Goal: Transaction & Acquisition: Purchase product/service

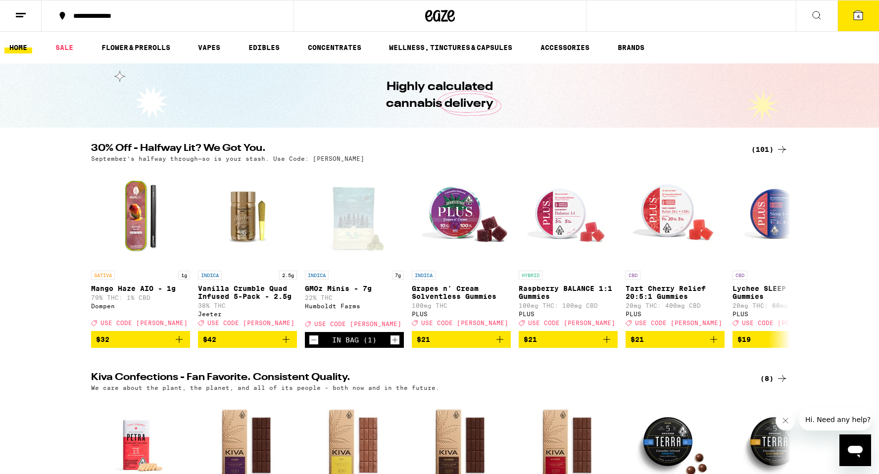
click at [763, 150] on div "(101)" at bounding box center [769, 150] width 37 height 12
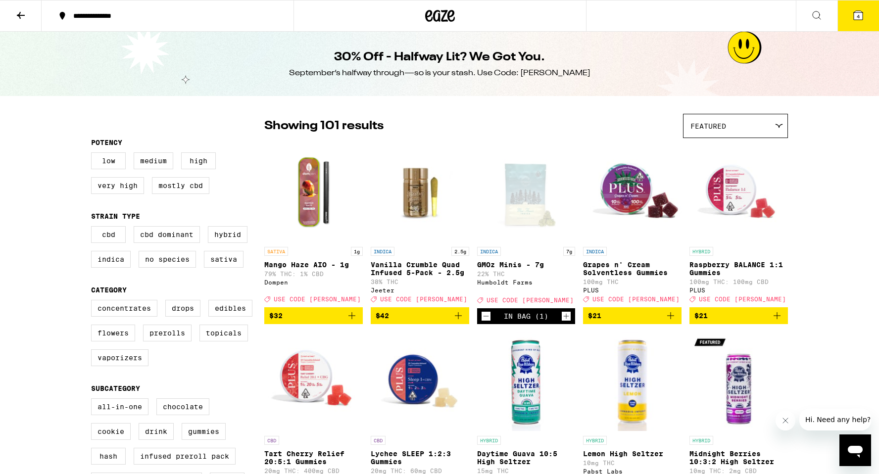
click at [867, 23] on button "4" at bounding box center [858, 15] width 42 height 31
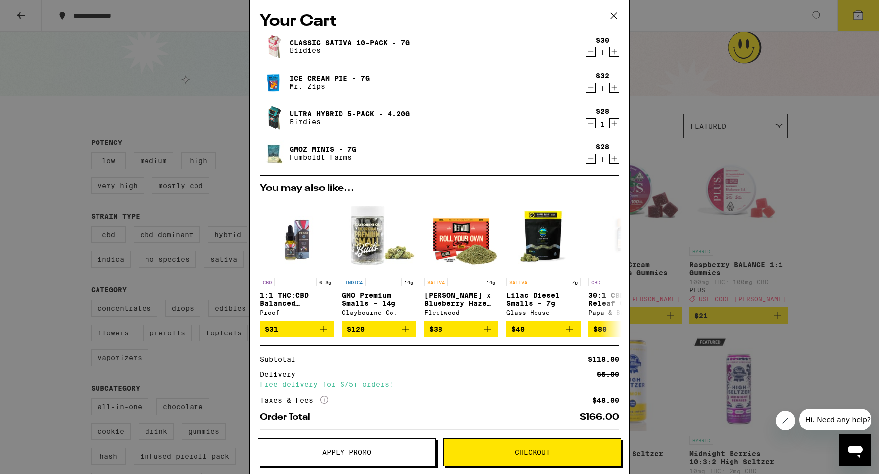
click at [383, 456] on button "Apply Promo" at bounding box center [347, 453] width 178 height 28
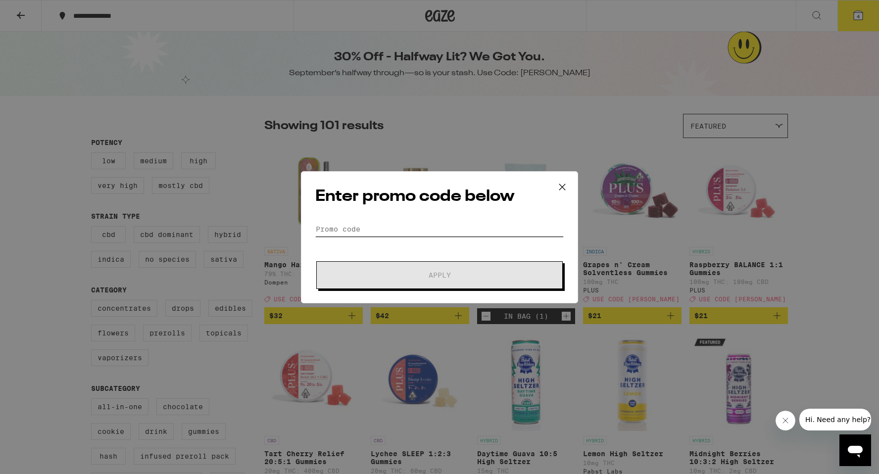
click at [445, 227] on input "Promo Code" at bounding box center [439, 229] width 248 height 15
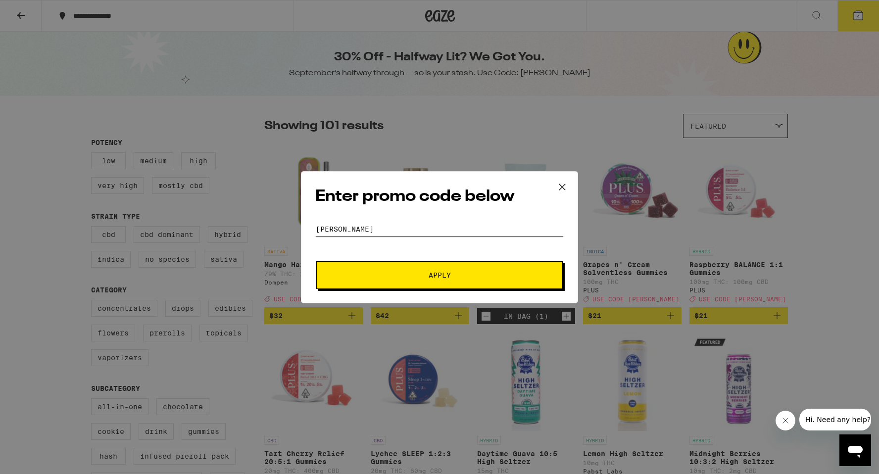
type input "[PERSON_NAME]"
click at [316, 261] on button "Apply" at bounding box center [439, 275] width 246 height 28
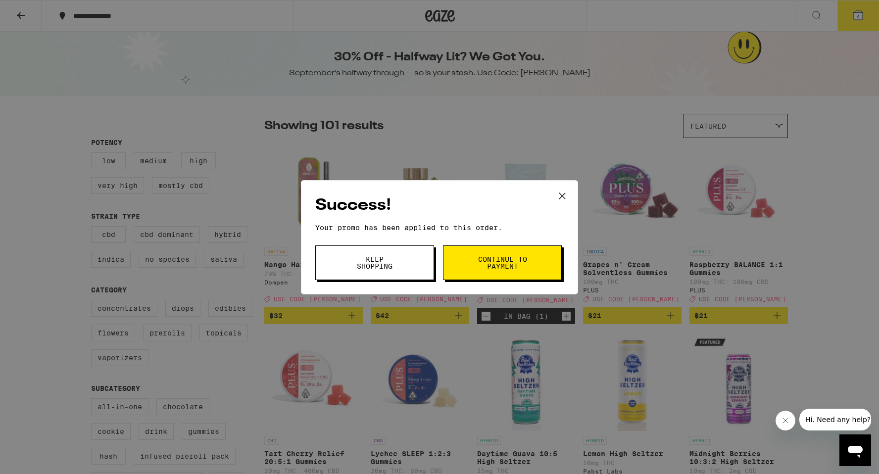
click at [563, 192] on icon at bounding box center [562, 196] width 15 height 15
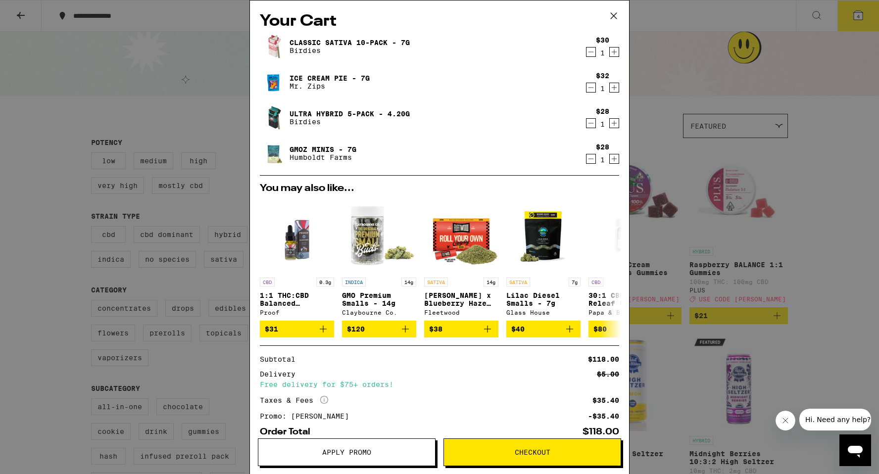
click at [727, 165] on div "Your Cart Classic Sativa 10-Pack - 7g Birdies $30 1 Ice Cream Pie - 7g Mr. Zips…" at bounding box center [439, 237] width 879 height 474
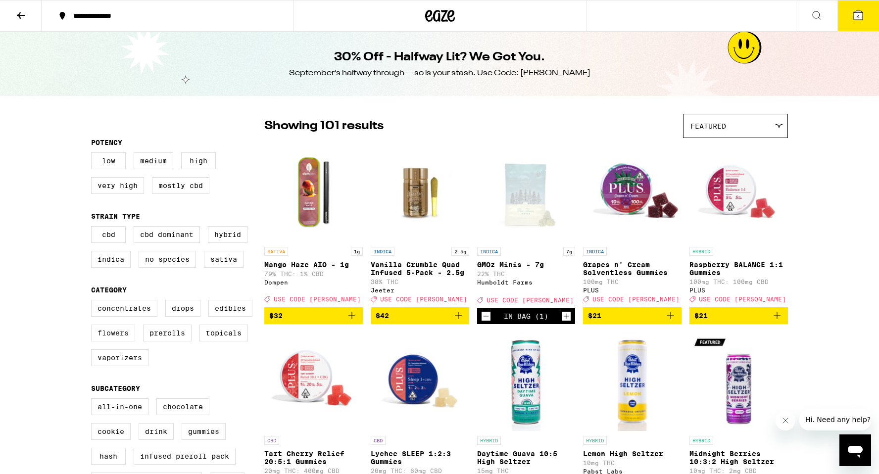
click at [123, 342] on label "Flowers" at bounding box center [113, 333] width 44 height 17
click at [94, 302] on input "Flowers" at bounding box center [93, 301] width 0 height 0
checkbox input "true"
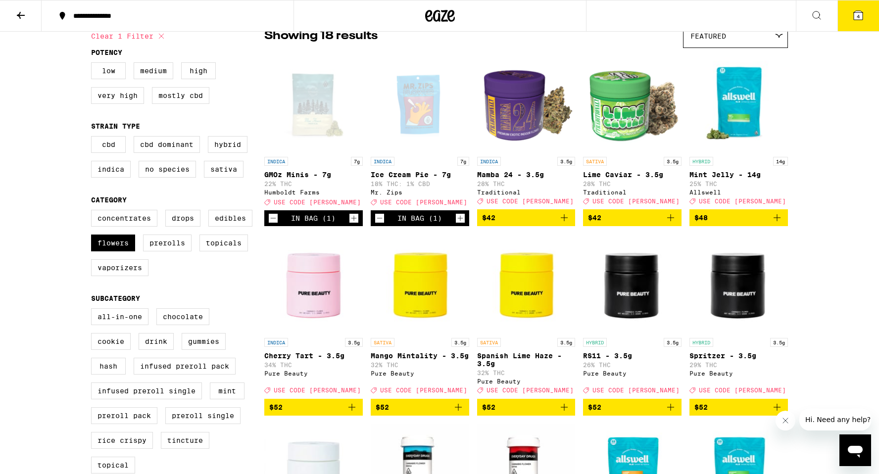
scroll to position [94, 0]
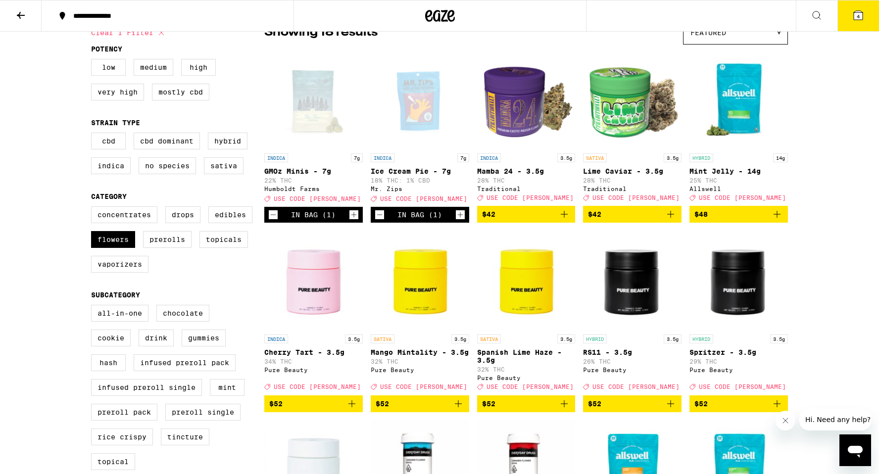
click at [734, 87] on img "Open page for Mint Jelly - 14g from Allswell" at bounding box center [738, 98] width 98 height 99
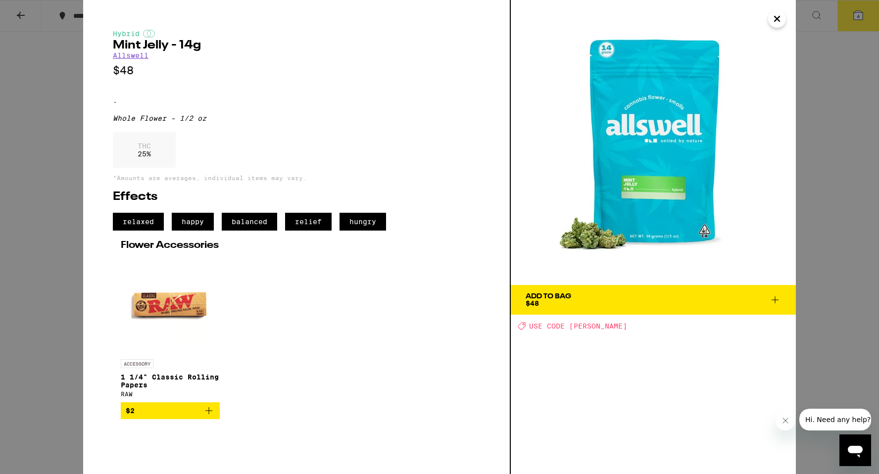
click at [26, 312] on div "Hybrid Mint Jelly - 14g Allswell $48 . Whole Flower - 1/2 oz THC 25 % *Amounts …" at bounding box center [439, 237] width 879 height 474
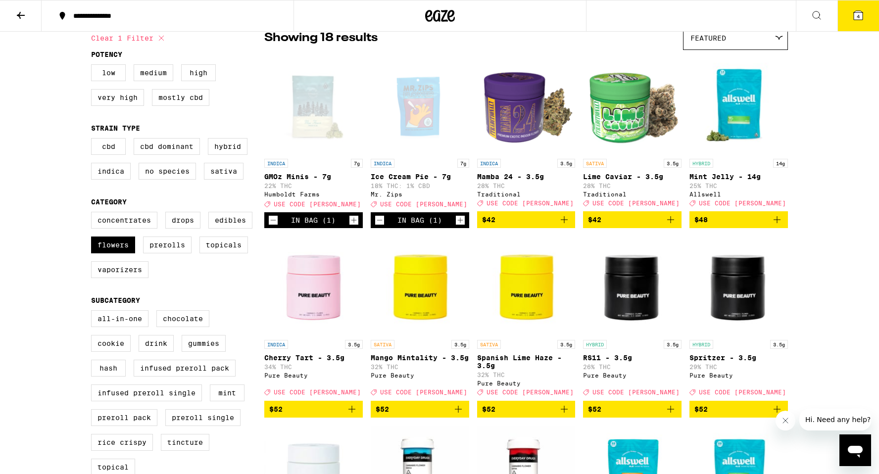
scroll to position [88, 0]
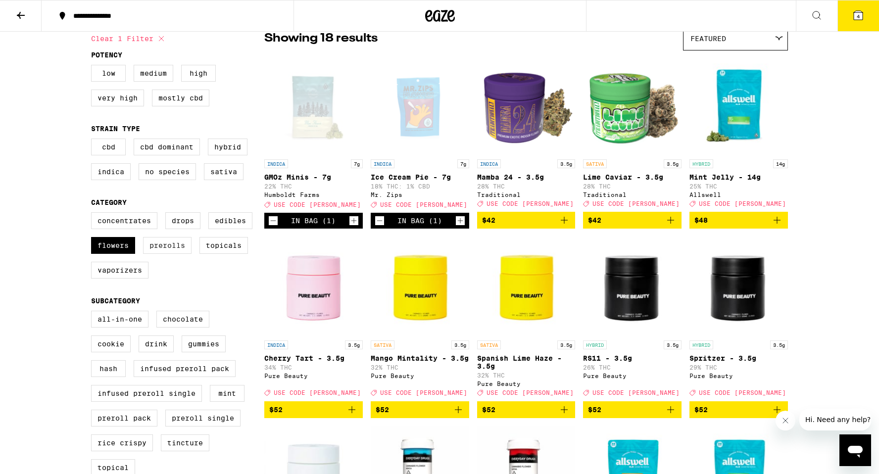
click at [158, 254] on label "Prerolls" at bounding box center [167, 245] width 49 height 17
click at [94, 214] on input "Prerolls" at bounding box center [93, 214] width 0 height 0
checkbox input "true"
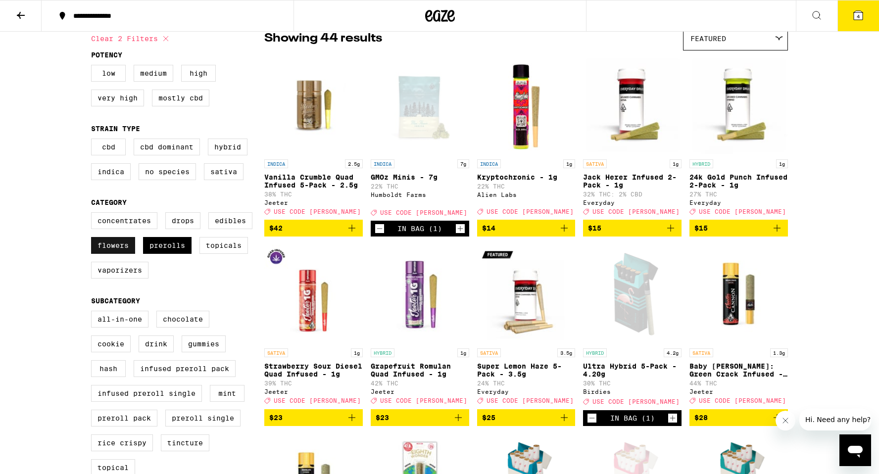
click at [106, 254] on label "Flowers" at bounding box center [113, 245] width 44 height 17
click at [94, 214] on input "Flowers" at bounding box center [93, 214] width 0 height 0
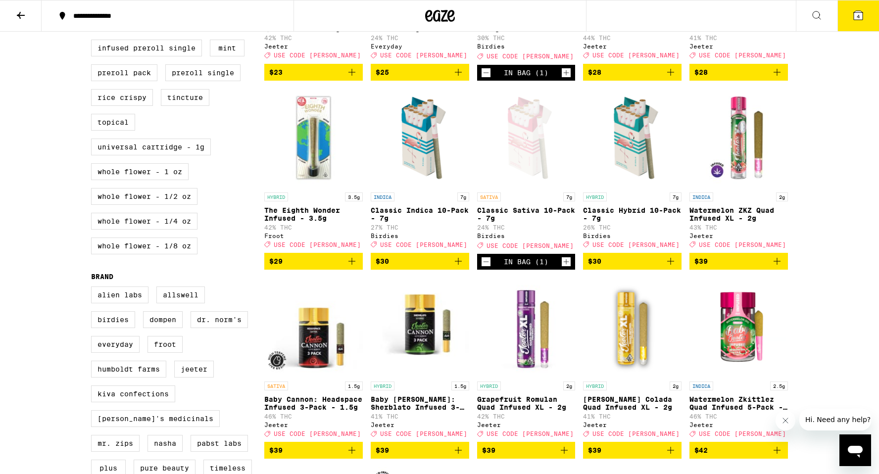
scroll to position [431, 0]
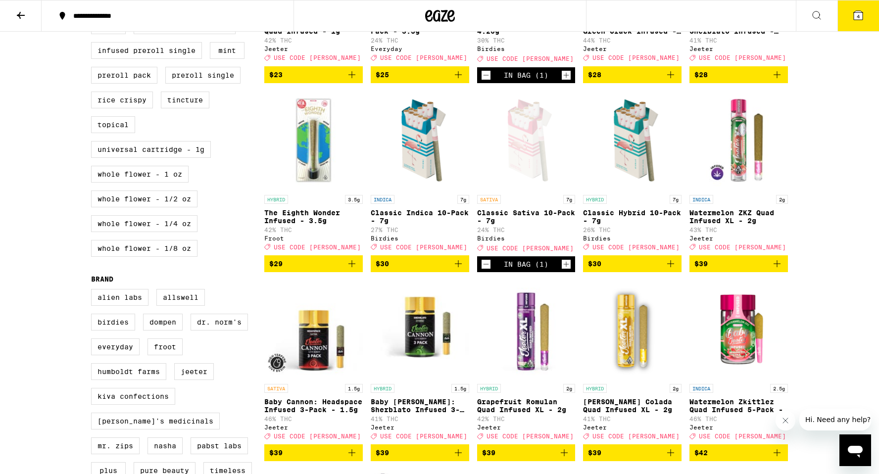
click at [483, 270] on icon "Decrement" at bounding box center [486, 264] width 9 height 12
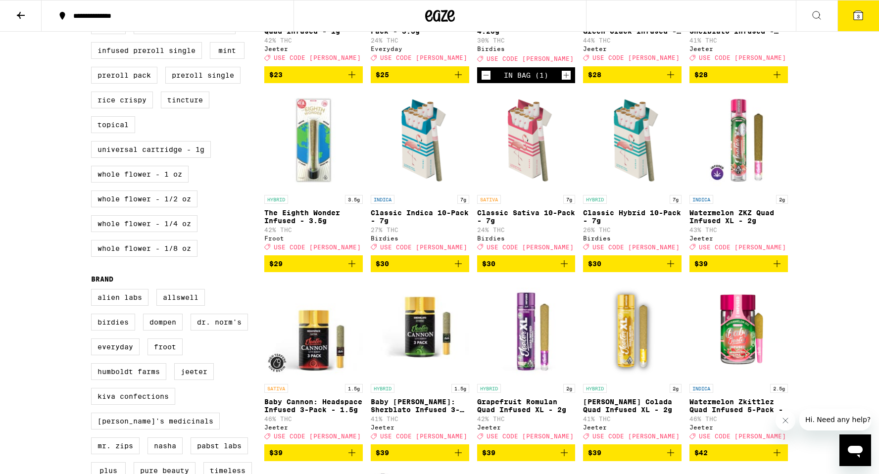
click at [655, 270] on span "$30" at bounding box center [632, 264] width 89 height 12
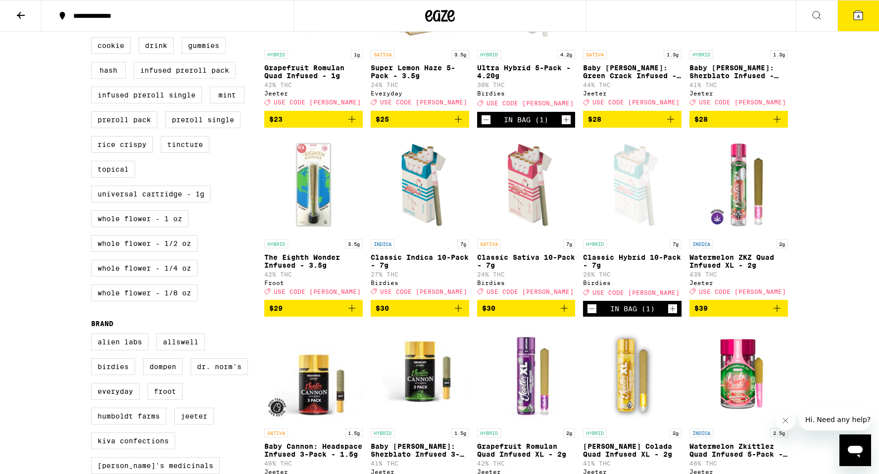
scroll to position [304, 0]
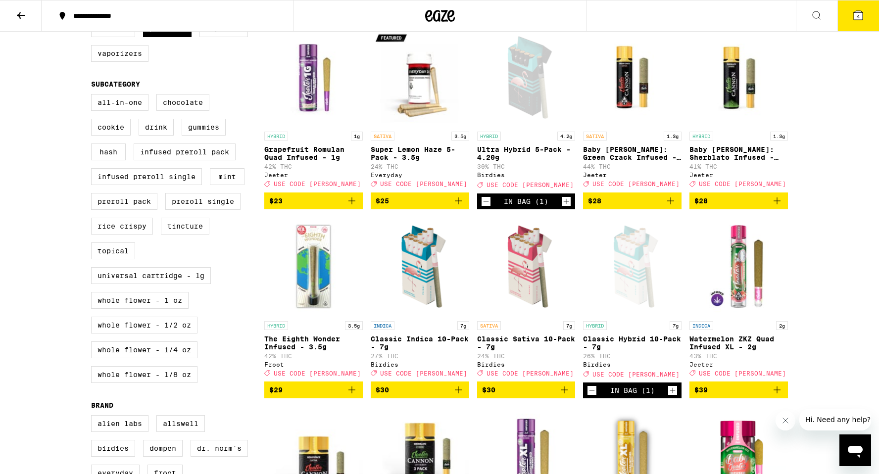
click at [592, 396] on icon "Decrement" at bounding box center [591, 391] width 9 height 12
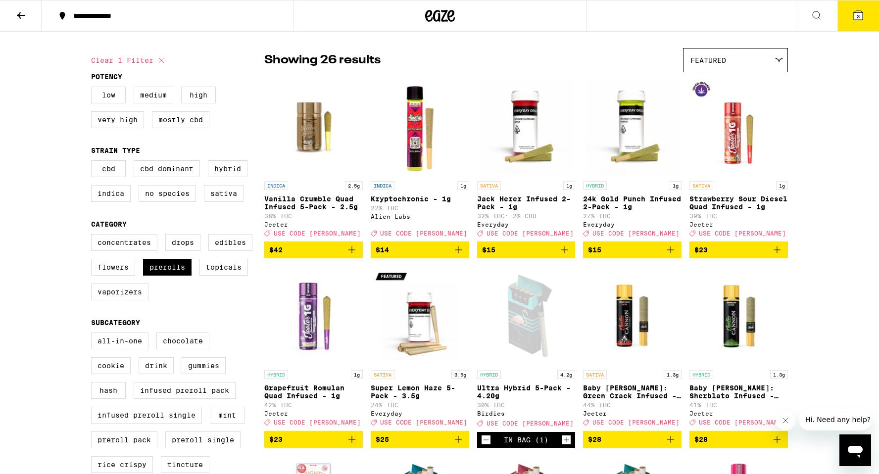
scroll to position [0, 0]
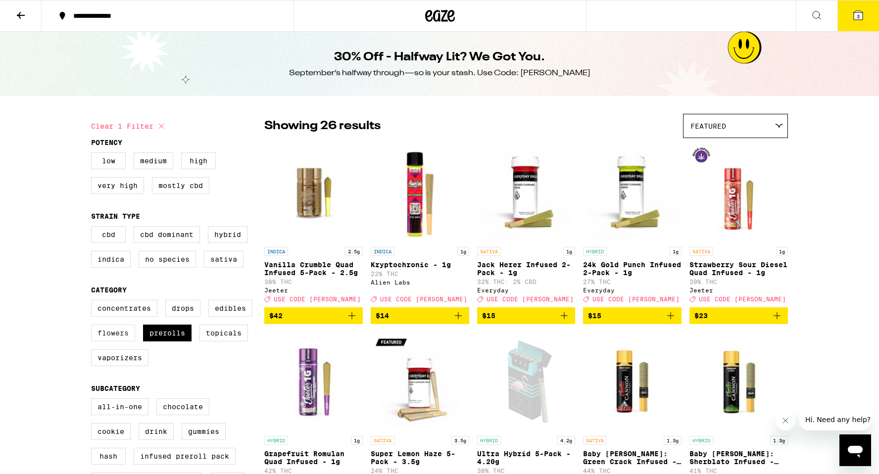
click at [116, 340] on label "Flowers" at bounding box center [113, 333] width 44 height 17
click at [94, 302] on input "Flowers" at bounding box center [93, 301] width 0 height 0
checkbox input "true"
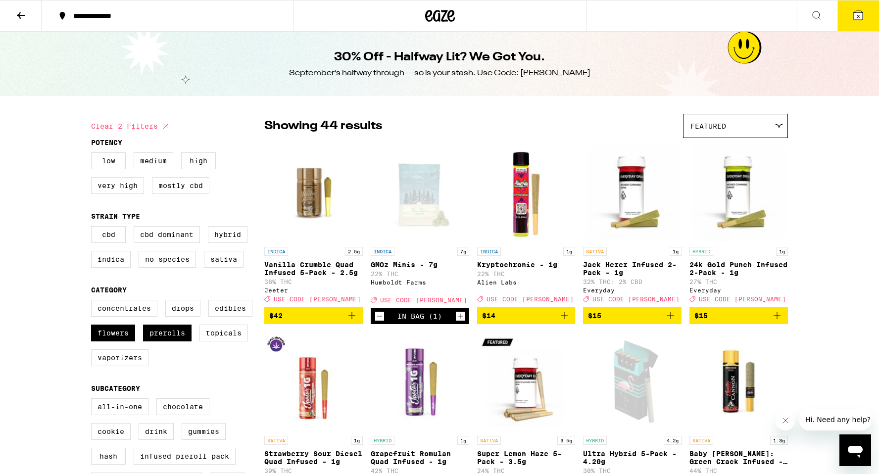
click at [163, 354] on div "Concentrates Drops Edibles Flowers Prerolls Topicals Vaporizers" at bounding box center [177, 337] width 173 height 74
click at [170, 342] on label "Prerolls" at bounding box center [167, 333] width 49 height 17
click at [94, 302] on input "Prerolls" at bounding box center [93, 301] width 0 height 0
checkbox input "false"
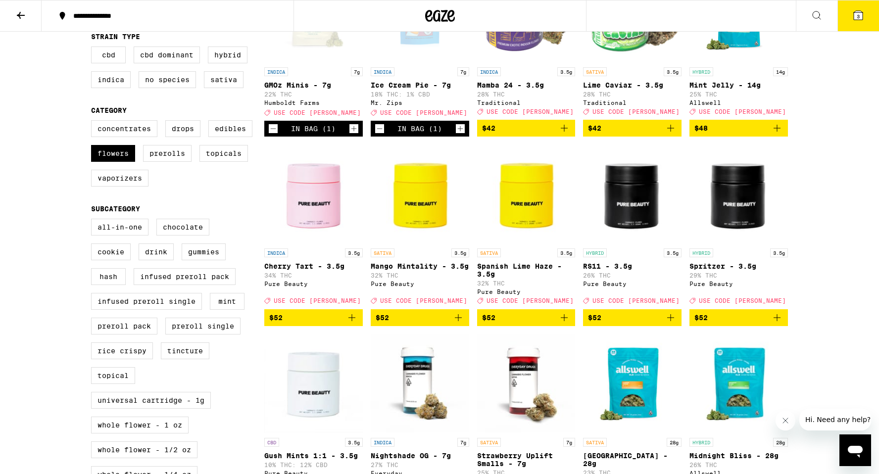
scroll to position [165, 0]
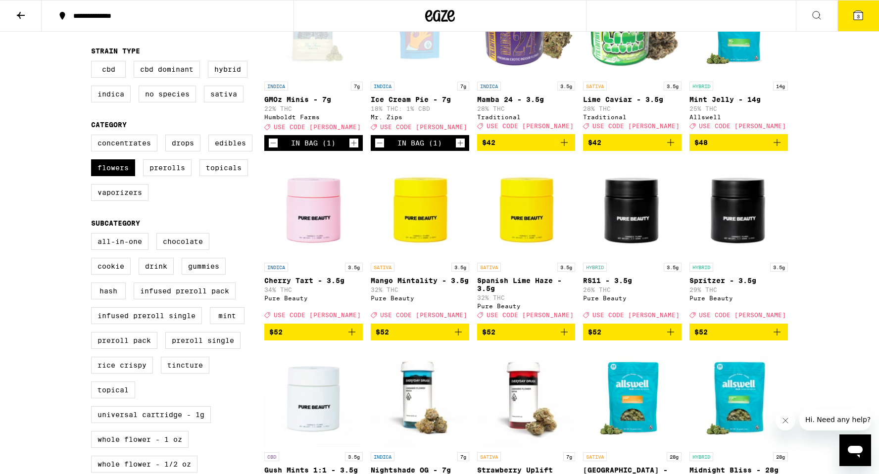
click at [22, 17] on icon at bounding box center [21, 15] width 12 height 12
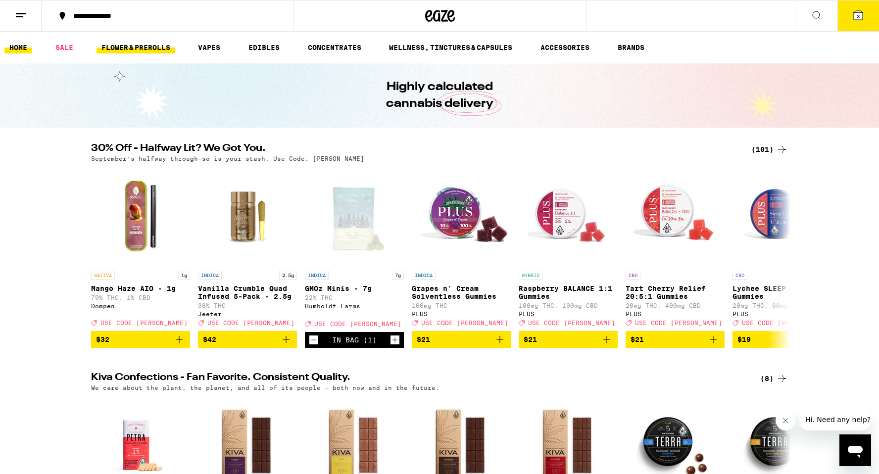
click at [136, 46] on link "FLOWER & PREROLLS" at bounding box center [136, 48] width 79 height 12
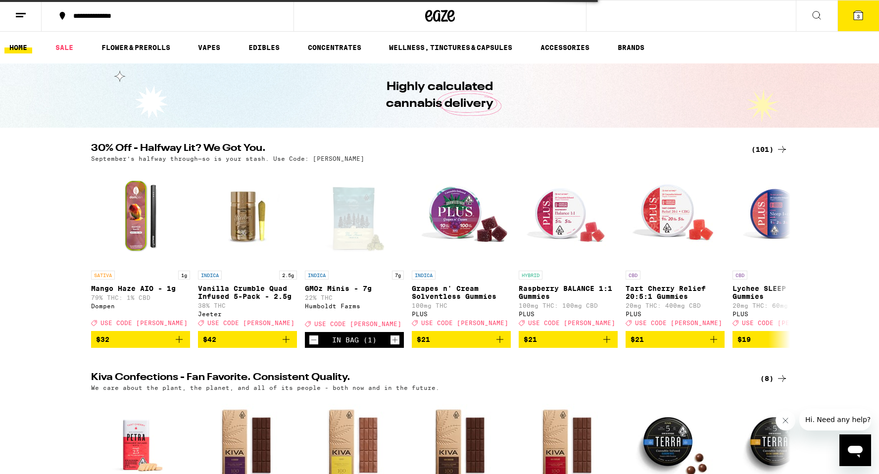
click at [21, 49] on link "HOME" at bounding box center [18, 48] width 28 height 12
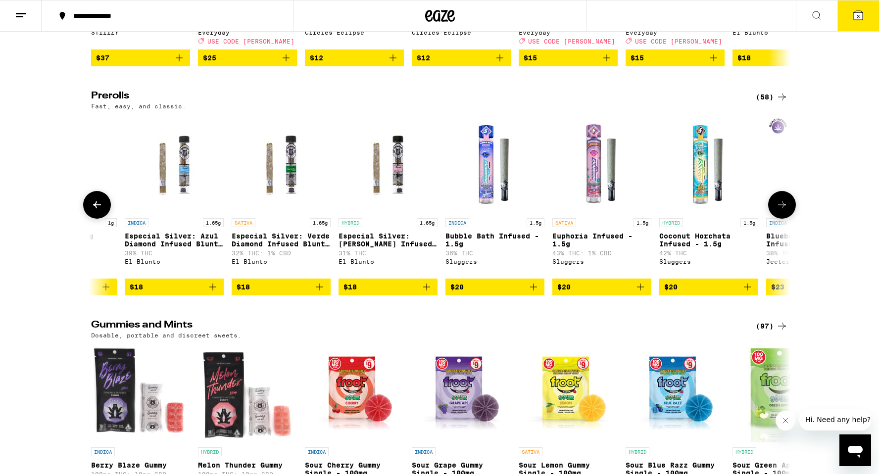
scroll to position [0, 3932]
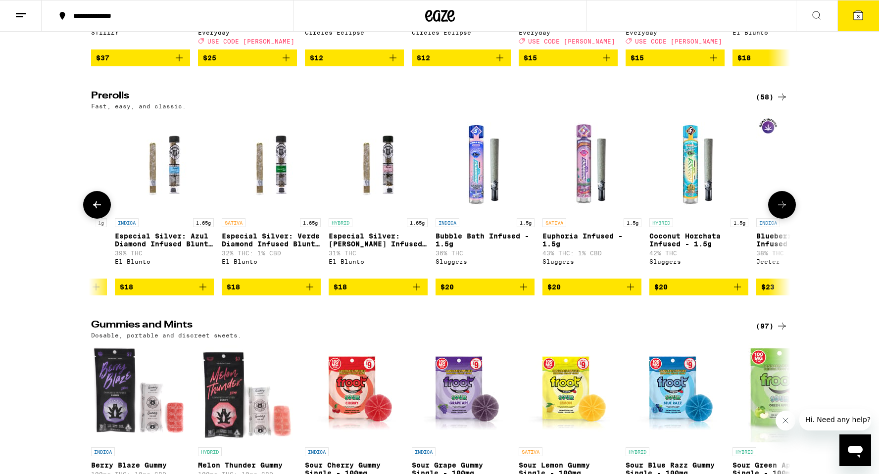
click at [488, 213] on img "Open page for Bubble Bath Infused - 1.5g from Sluggers" at bounding box center [485, 163] width 99 height 99
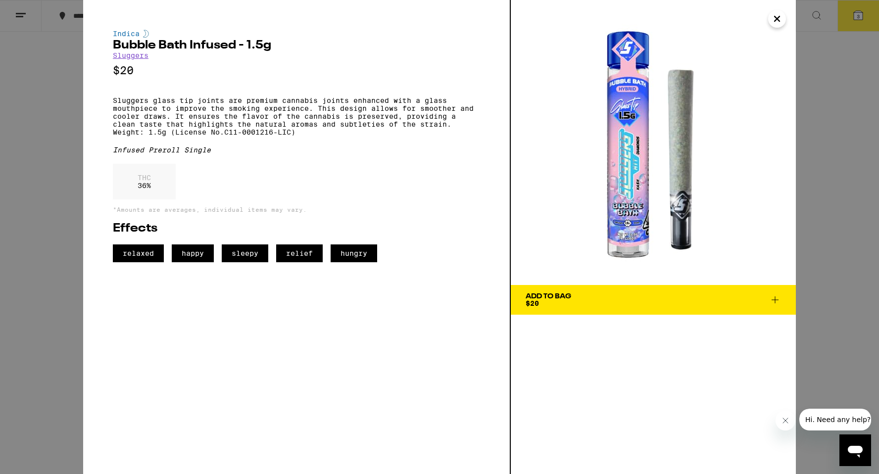
click at [541, 294] on div "Add To Bag" at bounding box center [549, 296] width 46 height 7
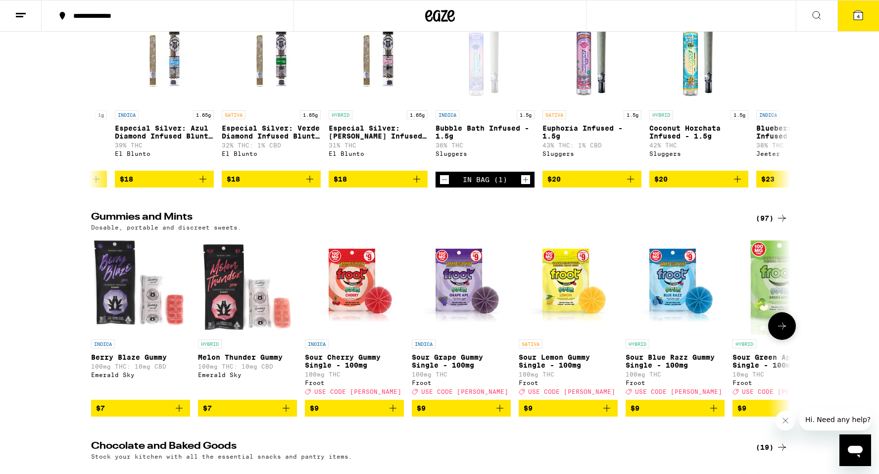
scroll to position [2852, 0]
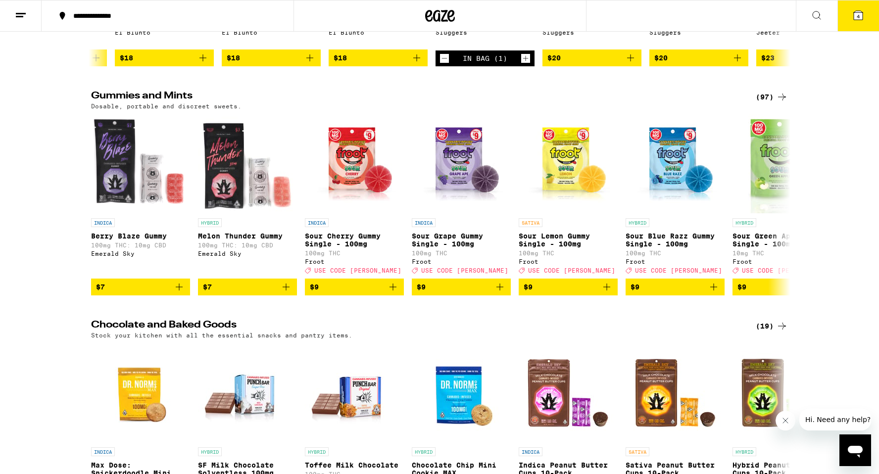
click at [848, 19] on button "4" at bounding box center [858, 15] width 42 height 31
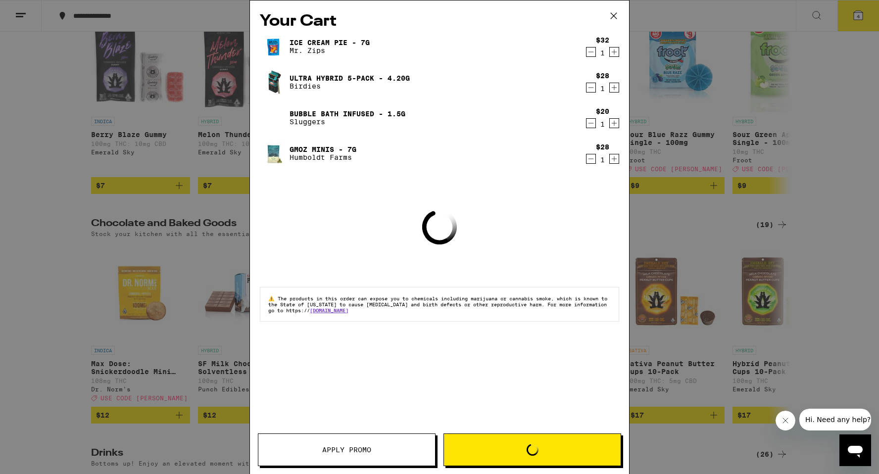
scroll to position [2751, 0]
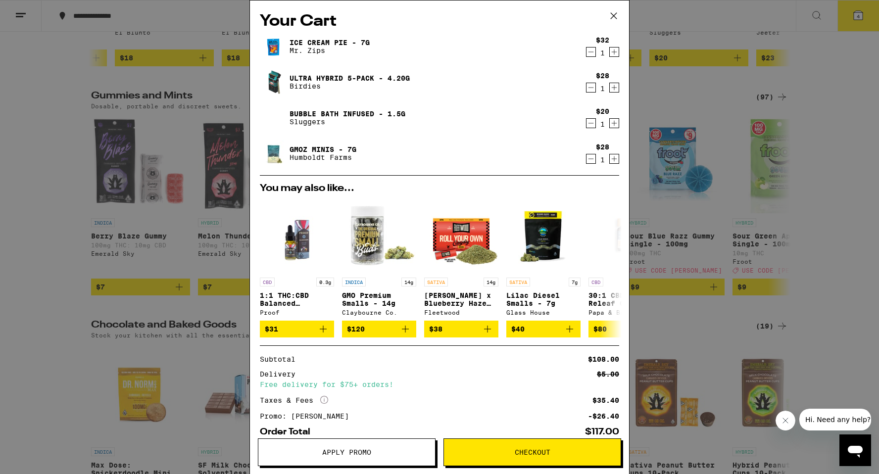
click at [588, 84] on icon "Decrement" at bounding box center [591, 88] width 9 height 12
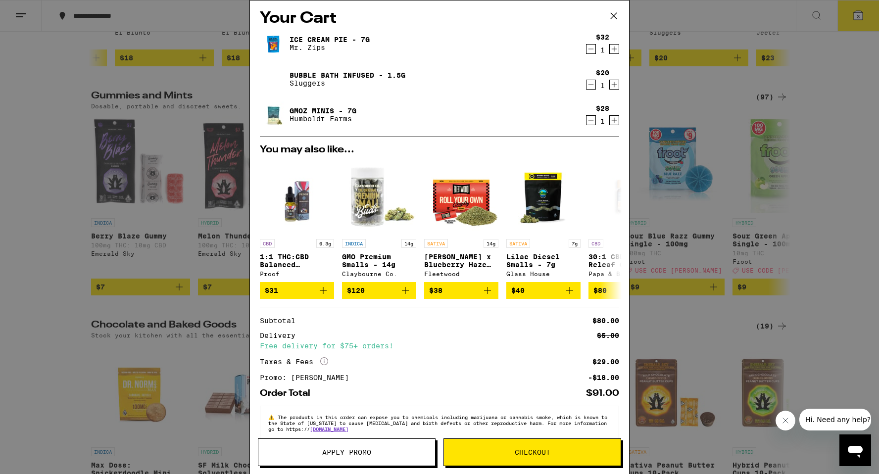
scroll to position [3, 0]
click at [731, 228] on div "Your Cart Ice Cream Pie - 7g Mr. Zips $32 1 Bubble Bath Infused - 1.5g Sluggers…" at bounding box center [439, 237] width 879 height 474
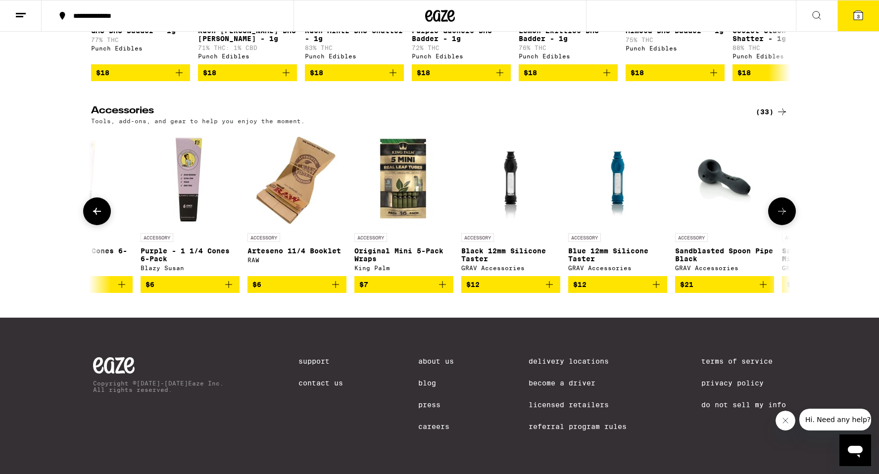
scroll to position [0, 1338]
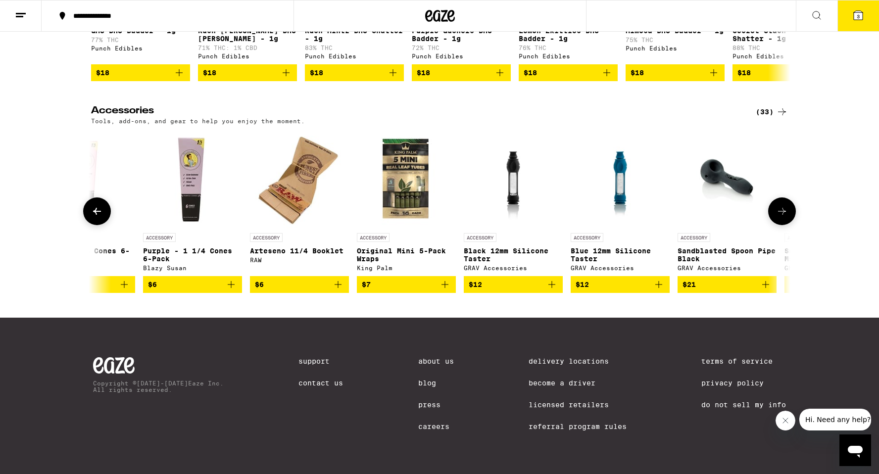
click at [322, 286] on button "$6" at bounding box center [299, 284] width 99 height 17
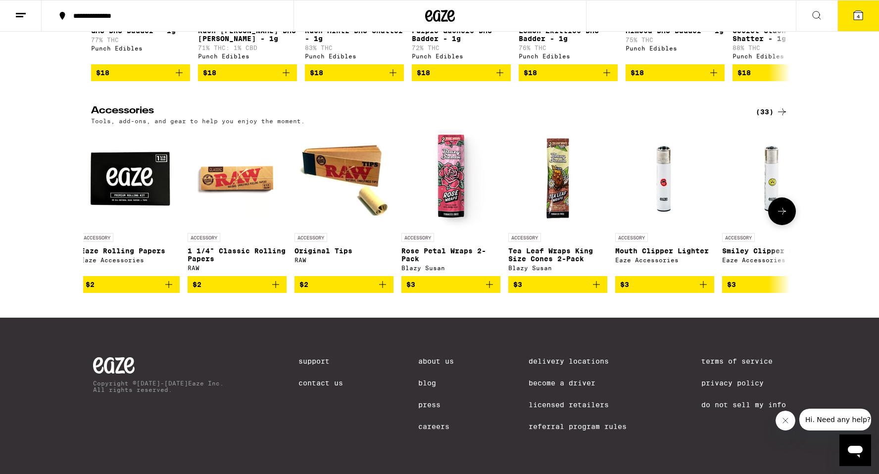
scroll to position [0, 0]
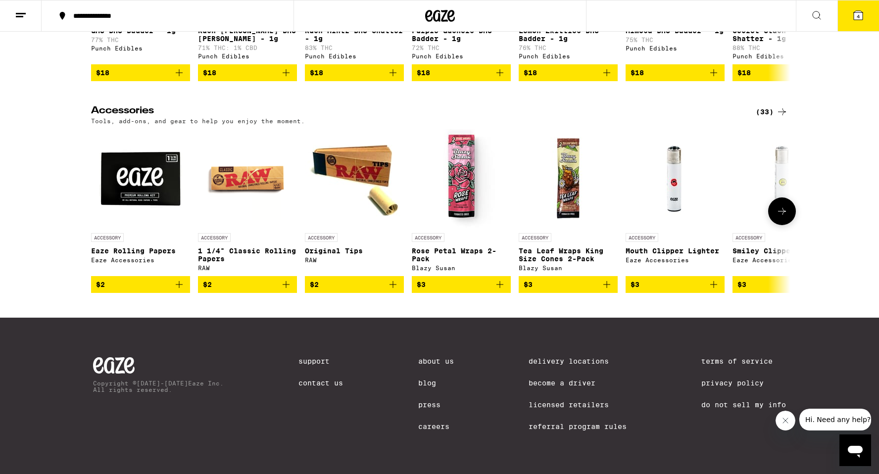
click at [133, 174] on img "Open page for Eaze Rolling Papers from Eaze Accessories" at bounding box center [140, 178] width 99 height 99
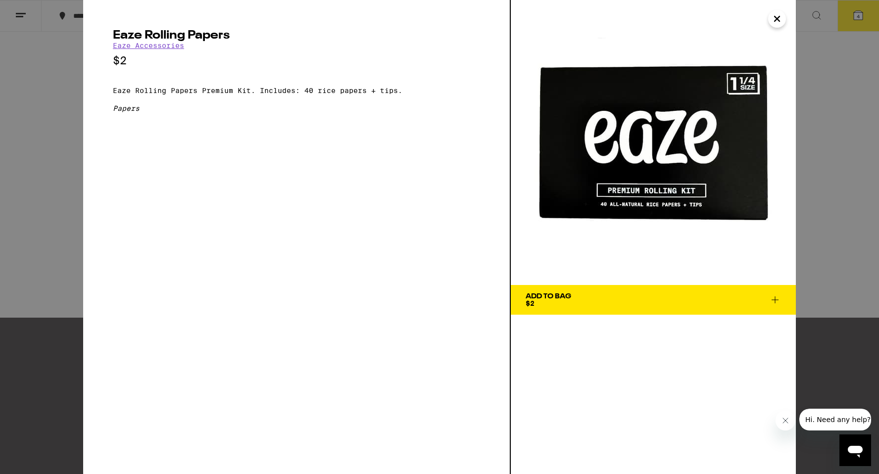
click at [576, 297] on span "Add To Bag $2" at bounding box center [653, 300] width 255 height 14
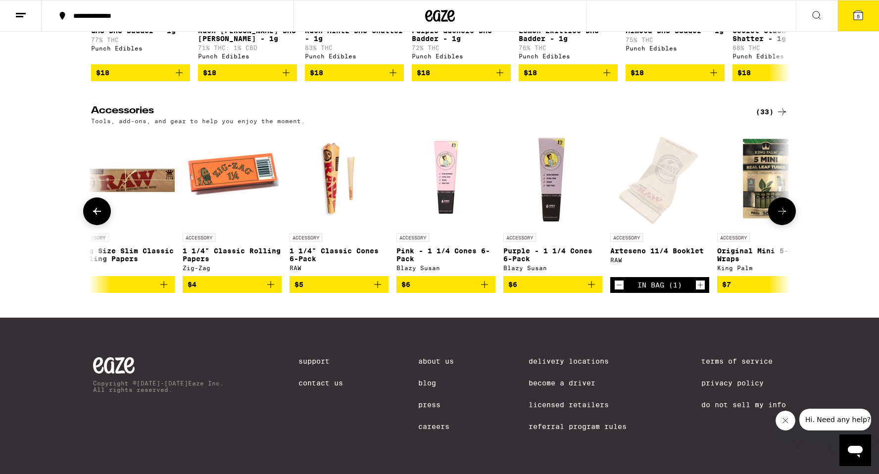
scroll to position [0, 1050]
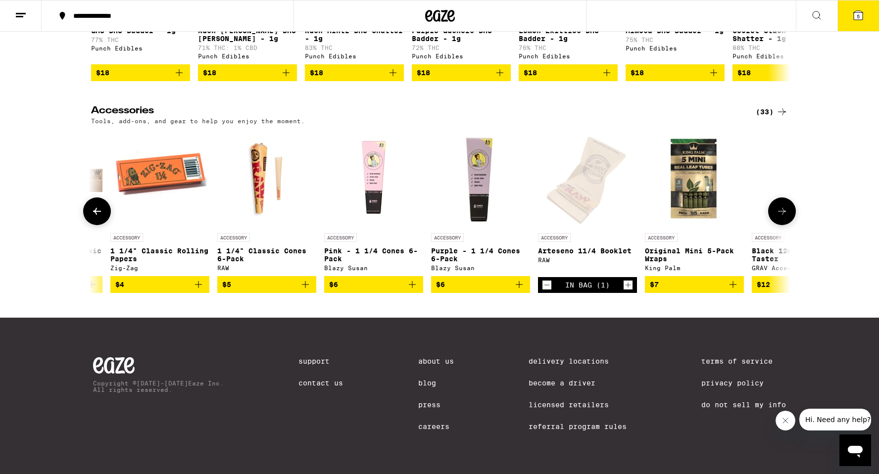
click at [547, 279] on icon "Decrement" at bounding box center [546, 285] width 9 height 12
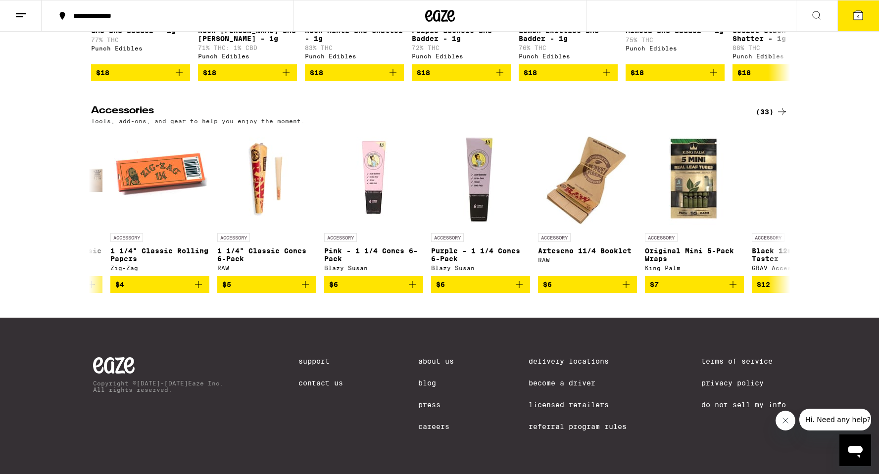
click at [867, 22] on button "4" at bounding box center [858, 15] width 42 height 31
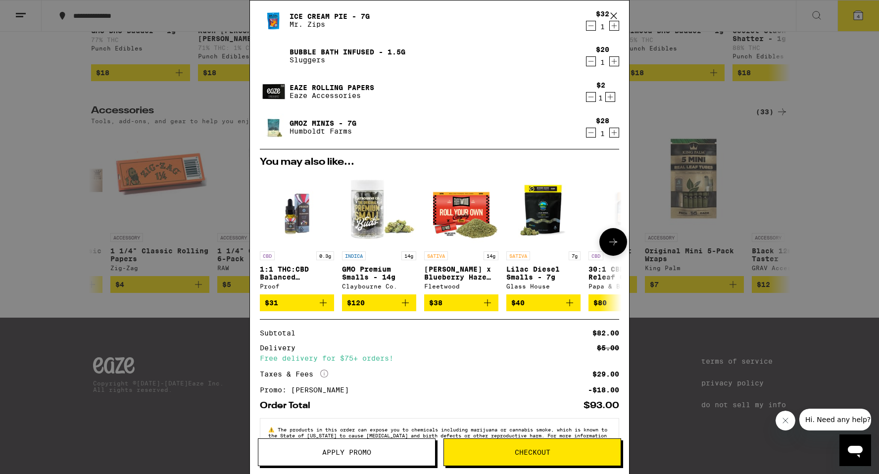
scroll to position [58, 0]
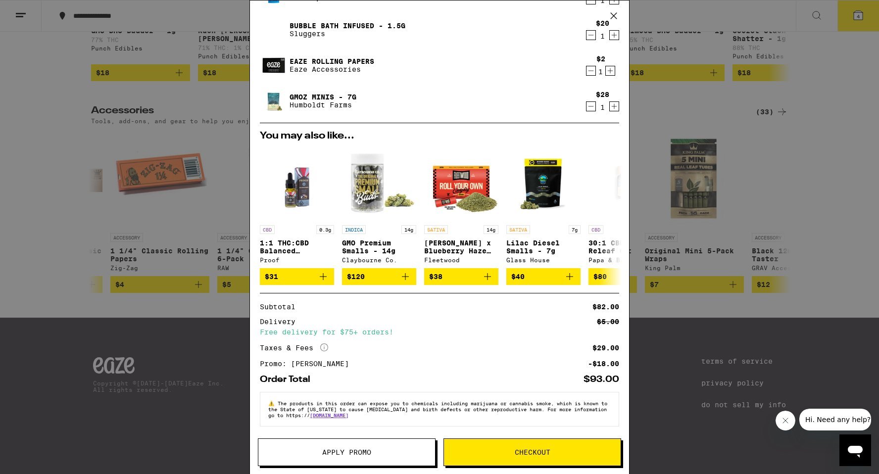
click at [487, 441] on button "Checkout" at bounding box center [532, 453] width 178 height 28
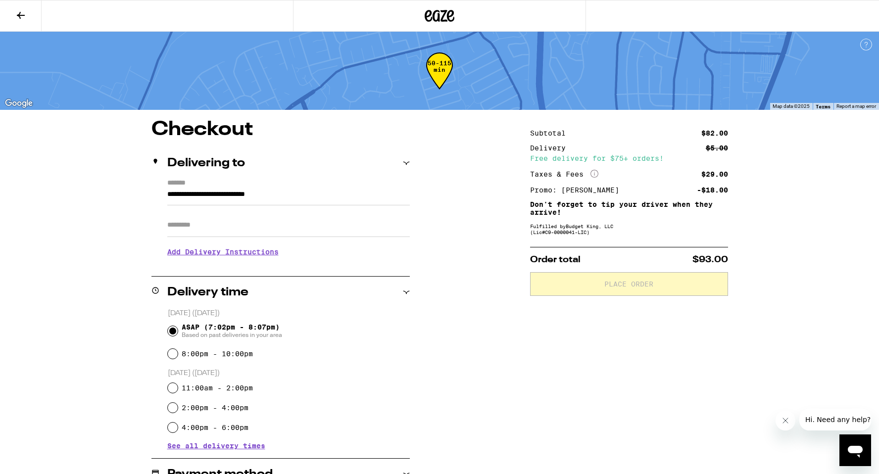
click at [336, 229] on input "Apt/Suite" at bounding box center [288, 225] width 243 height 24
click at [170, 259] on h3 "Add Delivery Instructions" at bounding box center [288, 252] width 243 height 23
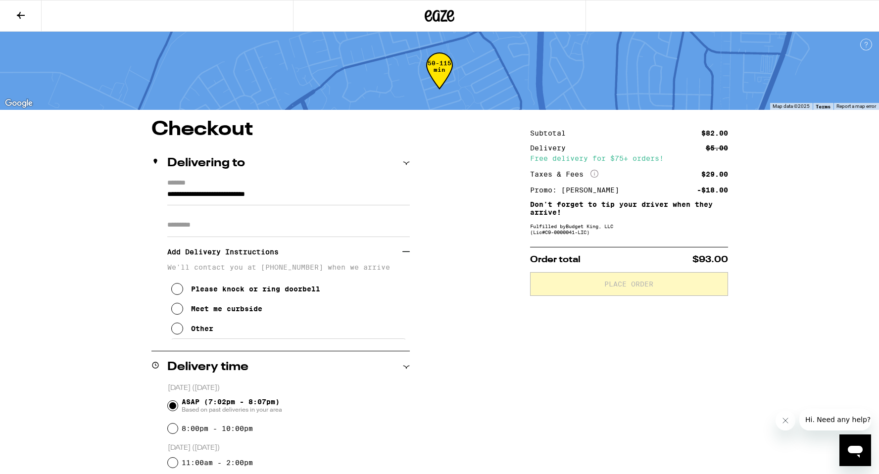
click at [189, 292] on button "Please knock or ring doorbell" at bounding box center [245, 289] width 149 height 20
click at [175, 334] on icon at bounding box center [177, 329] width 12 height 12
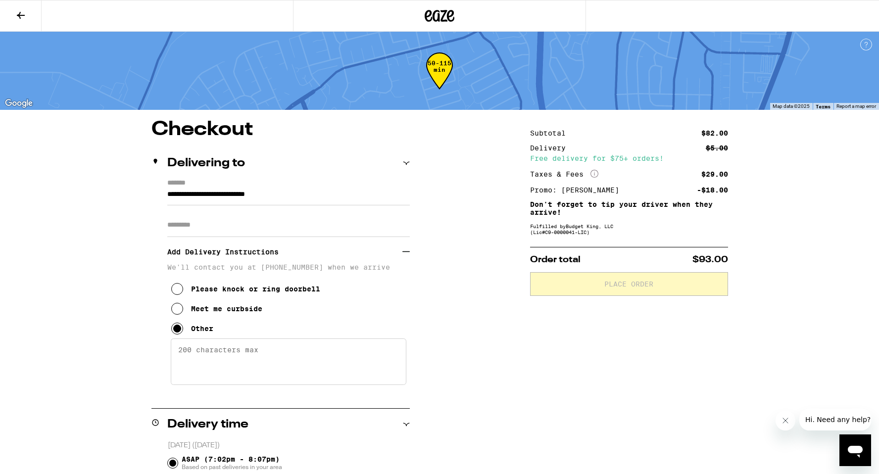
click at [177, 315] on icon at bounding box center [177, 309] width 12 height 12
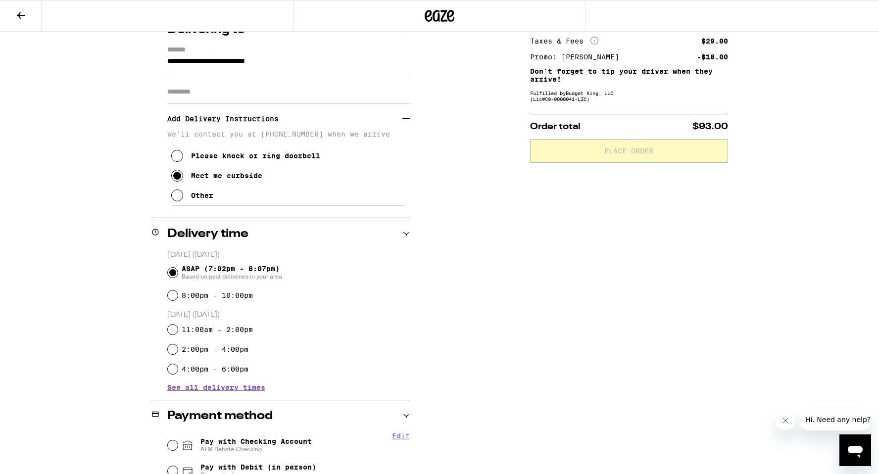
scroll to position [135, 0]
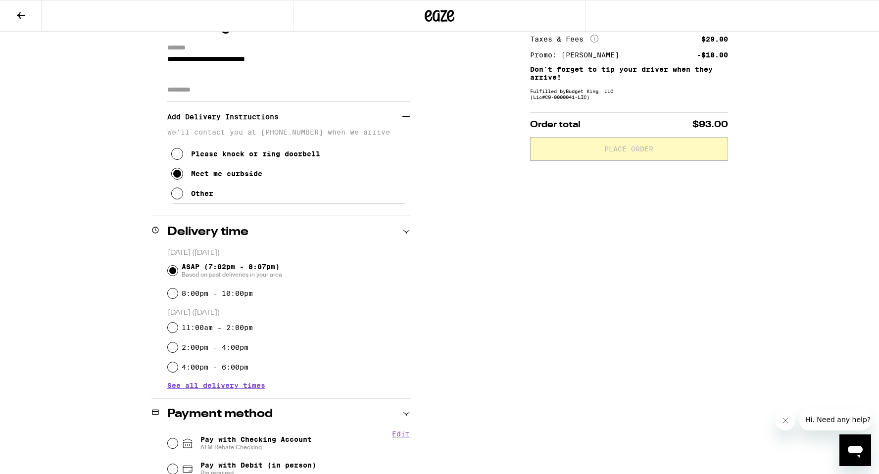
click at [308, 444] on span "ATM Rebate Checking" at bounding box center [255, 447] width 111 height 8
click at [178, 444] on input "Pay with Checking Account ATM Rebate Checking" at bounding box center [173, 444] width 10 height 10
radio input "true"
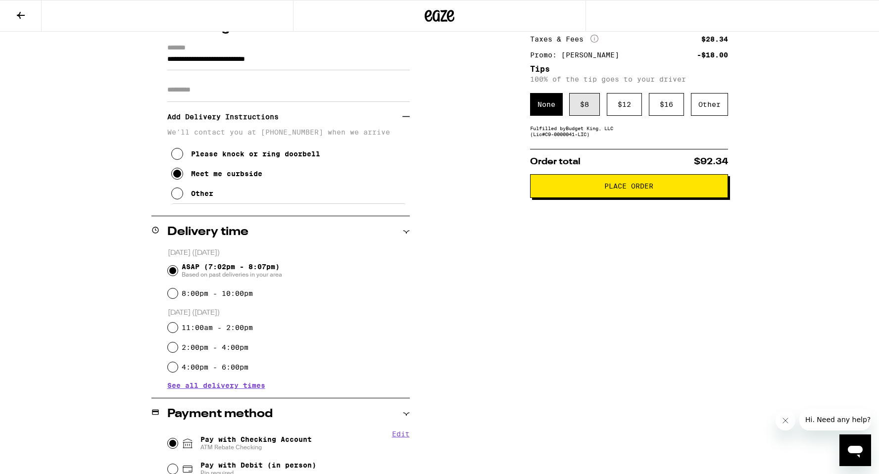
click at [576, 111] on div "$ 8" at bounding box center [584, 104] width 31 height 23
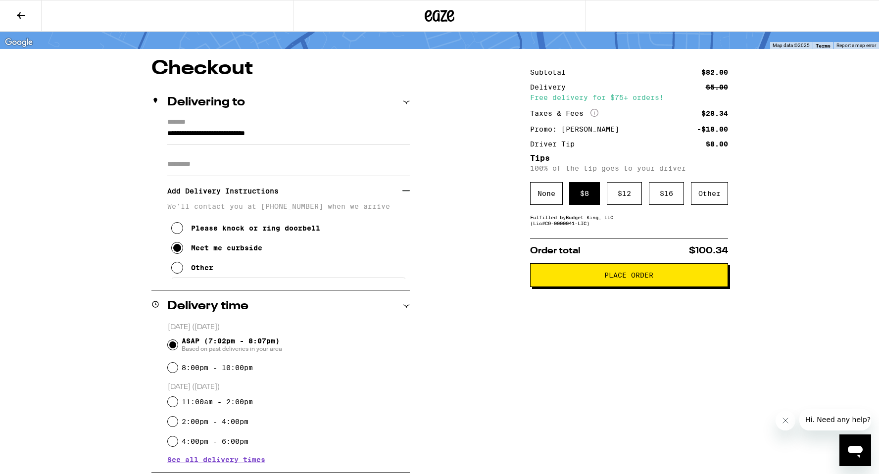
scroll to position [0, 0]
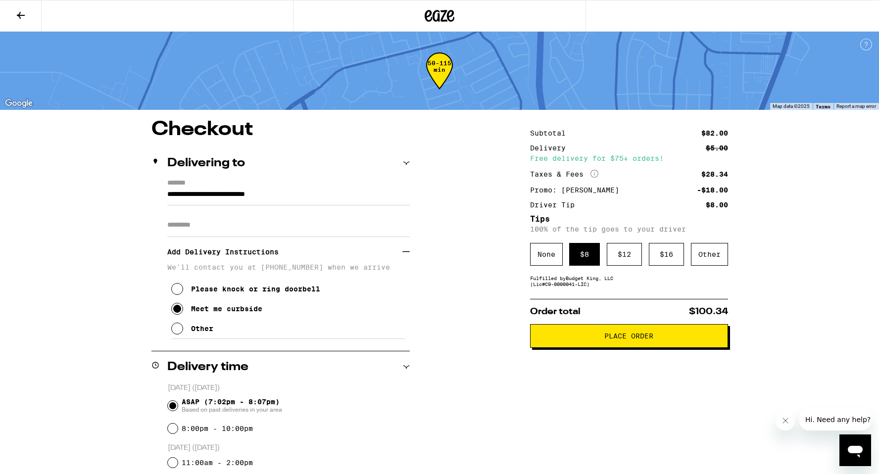
click at [605, 333] on button "Place Order" at bounding box center [629, 336] width 198 height 24
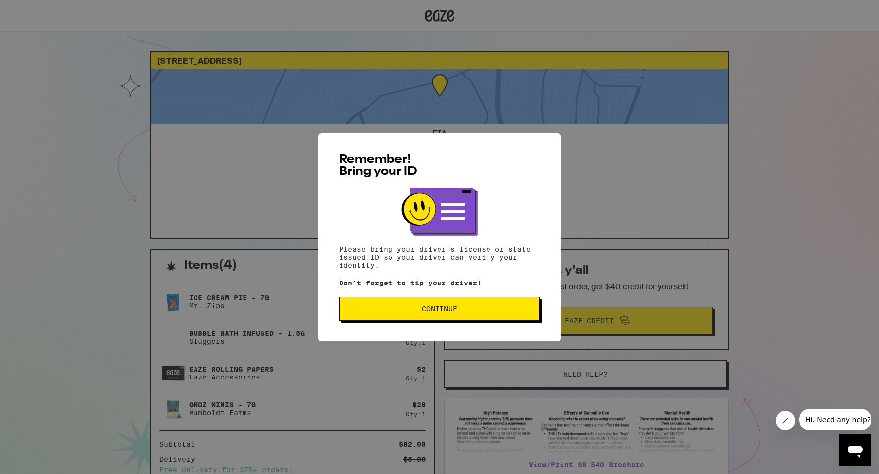
click at [458, 317] on button "Continue" at bounding box center [439, 309] width 201 height 24
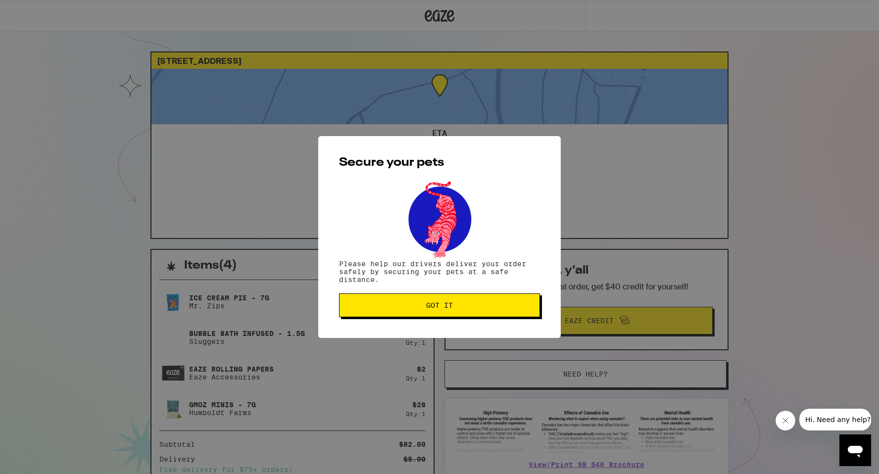
click at [458, 317] on button "Got it" at bounding box center [439, 306] width 201 height 24
